Goal: Task Accomplishment & Management: Complete application form

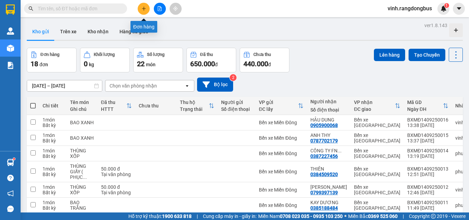
click at [144, 10] on icon "plus" at bounding box center [144, 8] width 5 height 5
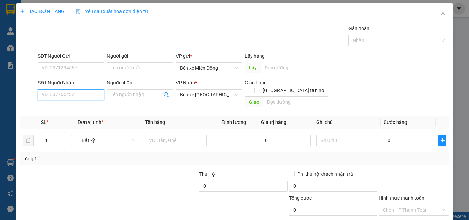
click at [82, 96] on input "SĐT Người Nhận" at bounding box center [71, 94] width 66 height 11
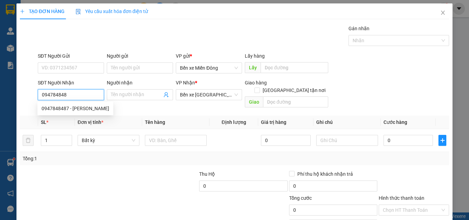
type input "0947848487"
click at [80, 108] on div "0947848487 - [PERSON_NAME]" at bounding box center [76, 109] width 68 height 8
type input "[PERSON_NAME]"
type input "200.000"
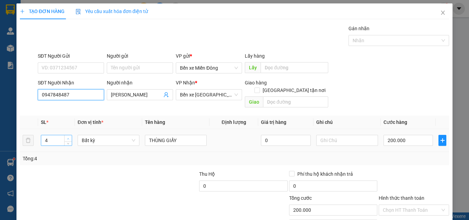
type input "0947848487"
click at [66, 137] on span "up" at bounding box center [68, 139] width 4 height 4
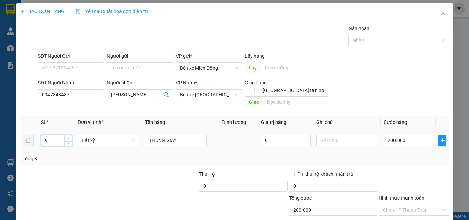
click at [66, 137] on span "up" at bounding box center [68, 139] width 4 height 4
type input "13"
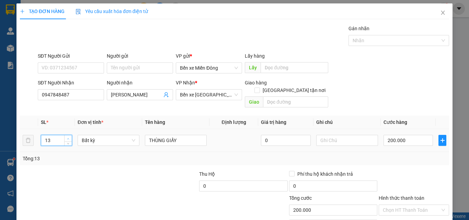
click at [66, 137] on span "up" at bounding box center [68, 139] width 4 height 4
click at [414, 135] on input "200.000" at bounding box center [408, 140] width 49 height 11
type input "0"
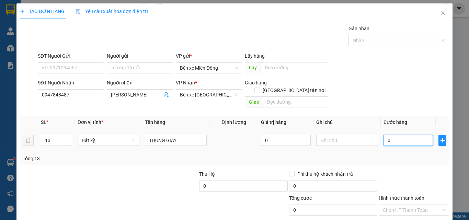
type input "6"
type input "06"
type input "65"
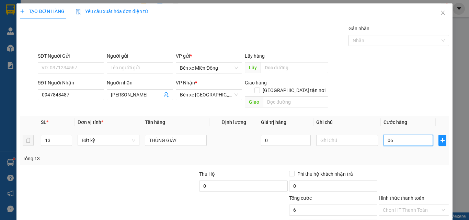
type input "065"
type input "650"
type input "0.650"
type input "650.000"
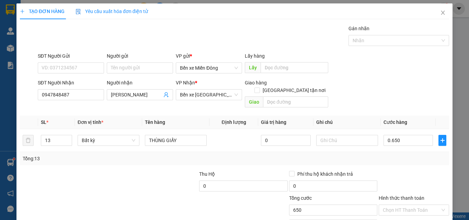
type input "650.000"
click at [387, 174] on div at bounding box center [414, 182] width 72 height 24
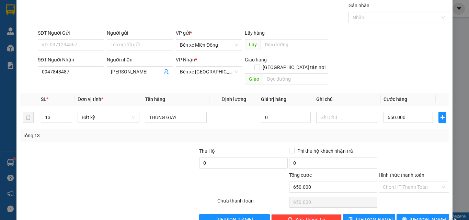
scroll to position [34, 0]
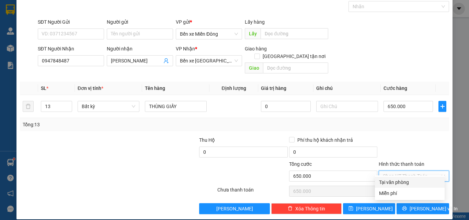
drag, startPoint x: 402, startPoint y: 167, endPoint x: 403, endPoint y: 182, distance: 15.1
click at [402, 171] on input "Hình thức thanh toán" at bounding box center [411, 176] width 57 height 10
click at [401, 181] on div "Tại văn phòng" at bounding box center [410, 183] width 62 height 8
type input "0"
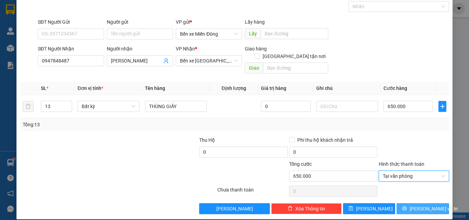
click at [410, 204] on button "[PERSON_NAME] và In" at bounding box center [423, 208] width 53 height 11
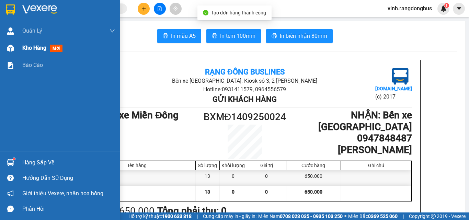
click at [15, 46] on div at bounding box center [10, 48] width 12 height 12
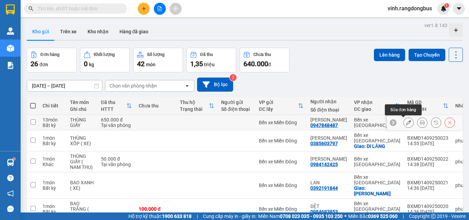
click at [407, 121] on icon at bounding box center [409, 122] width 5 height 5
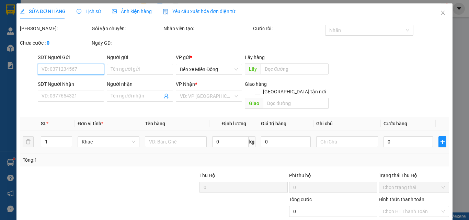
type input "0947848487"
type input "[PERSON_NAME]"
type input "650.000"
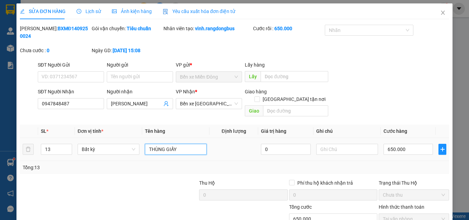
click at [148, 144] on input "THÙNG GIẤY" at bounding box center [176, 149] width 62 height 11
click at [188, 144] on input "5THÙNG GIẤY" at bounding box center [176, 149] width 62 height 11
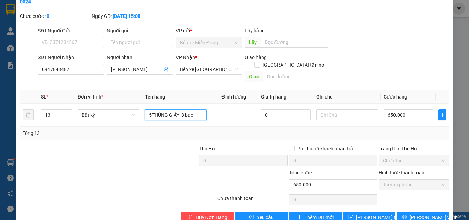
scroll to position [35, 0]
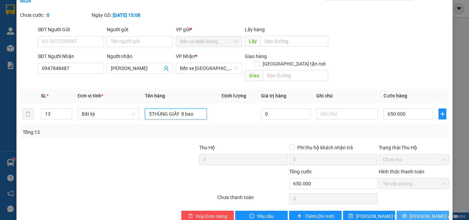
type input "5THÙNG GIẤY 8 bao"
click at [401, 211] on button "[PERSON_NAME] và In" at bounding box center [423, 216] width 53 height 11
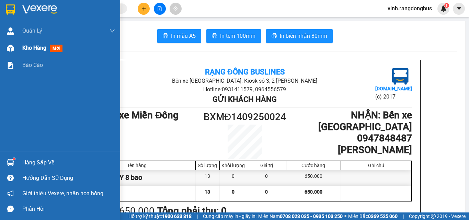
click at [27, 46] on span "Kho hàng" at bounding box center [34, 48] width 24 height 7
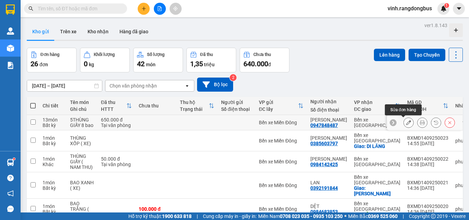
click at [407, 122] on icon at bounding box center [409, 122] width 5 height 5
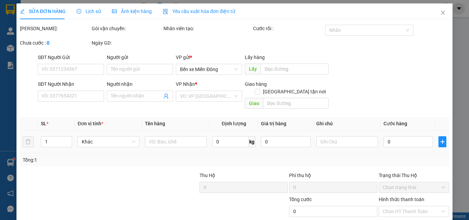
type input "0947848487"
type input "[PERSON_NAME]"
type input "650.000"
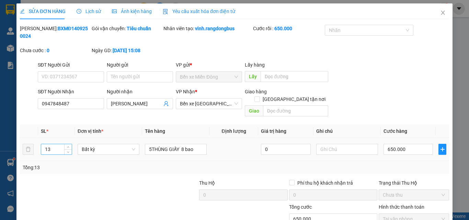
click at [63, 144] on input "13" at bounding box center [56, 149] width 31 height 10
type input "14"
click at [165, 163] on div "Total Paid Fee 650.000 Total UnPaid Fee 0 Cash Collection Total Fee Mã ĐH: BXMĐ…" at bounding box center [235, 141] width 430 height 233
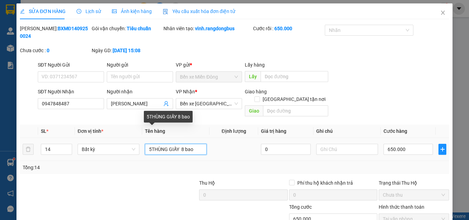
click at [190, 144] on input "5THÙNG GIẤY 8 bao" at bounding box center [176, 149] width 62 height 11
click at [193, 144] on input "5THÙNG GIẤY 8 bao" at bounding box center [176, 149] width 62 height 11
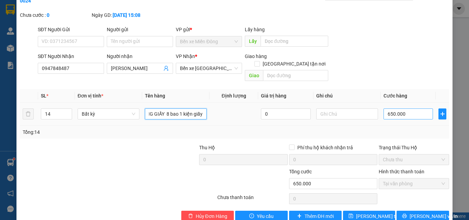
type input "5THÙNG GIẤY 8 bao 1 kiện giấy"
click at [403, 109] on input "650.000" at bounding box center [408, 114] width 49 height 11
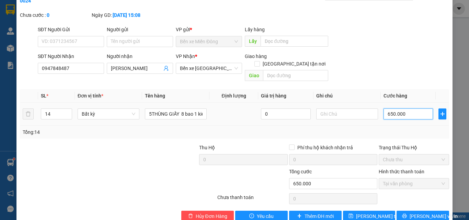
click at [403, 109] on input "650.000" at bounding box center [408, 114] width 49 height 11
click at [402, 109] on input "650.000" at bounding box center [408, 114] width 49 height 11
click at [420, 129] on div "Tổng: 14" at bounding box center [235, 133] width 424 height 8
click at [411, 109] on input "650.000" at bounding box center [408, 114] width 49 height 11
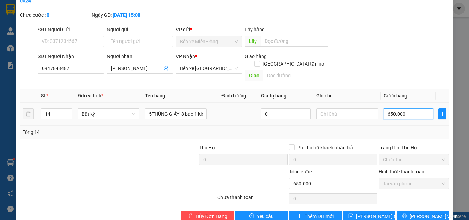
click at [411, 109] on input "650.000" at bounding box center [408, 114] width 49 height 11
type input "7"
type input "70"
type input "700"
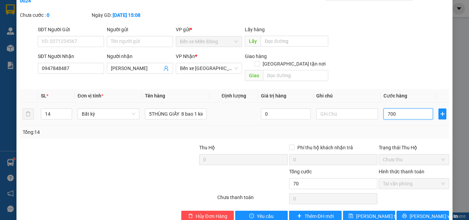
type input "700"
type input "700.000"
click at [406, 129] on div "Tổng: 14" at bounding box center [235, 133] width 424 height 8
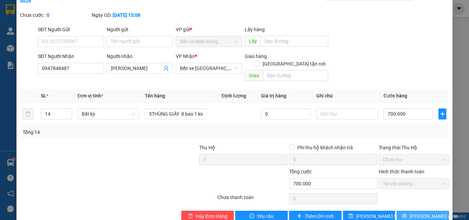
click at [418, 213] on span "[PERSON_NAME] và In" at bounding box center [434, 217] width 48 height 8
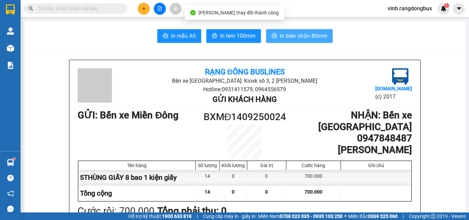
click at [310, 35] on span "In biên nhận 80mm" at bounding box center [303, 36] width 47 height 9
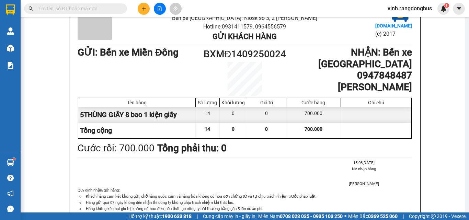
scroll to position [69, 0]
